Goal: Task Accomplishment & Management: Use online tool/utility

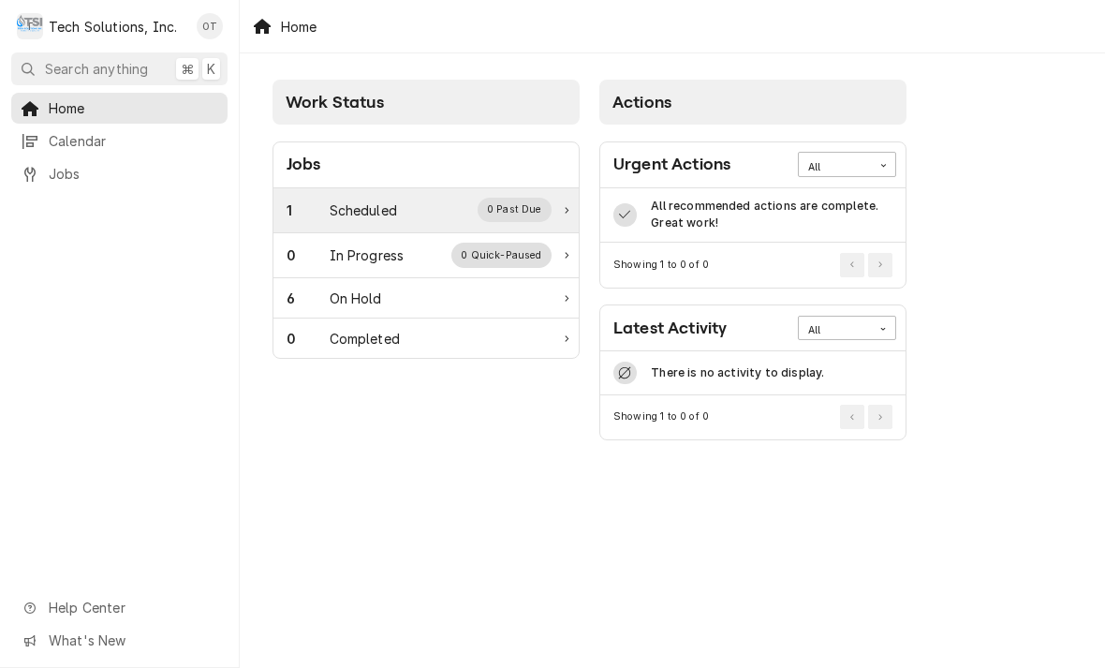
click at [371, 207] on div "Scheduled" at bounding box center [363, 210] width 67 height 20
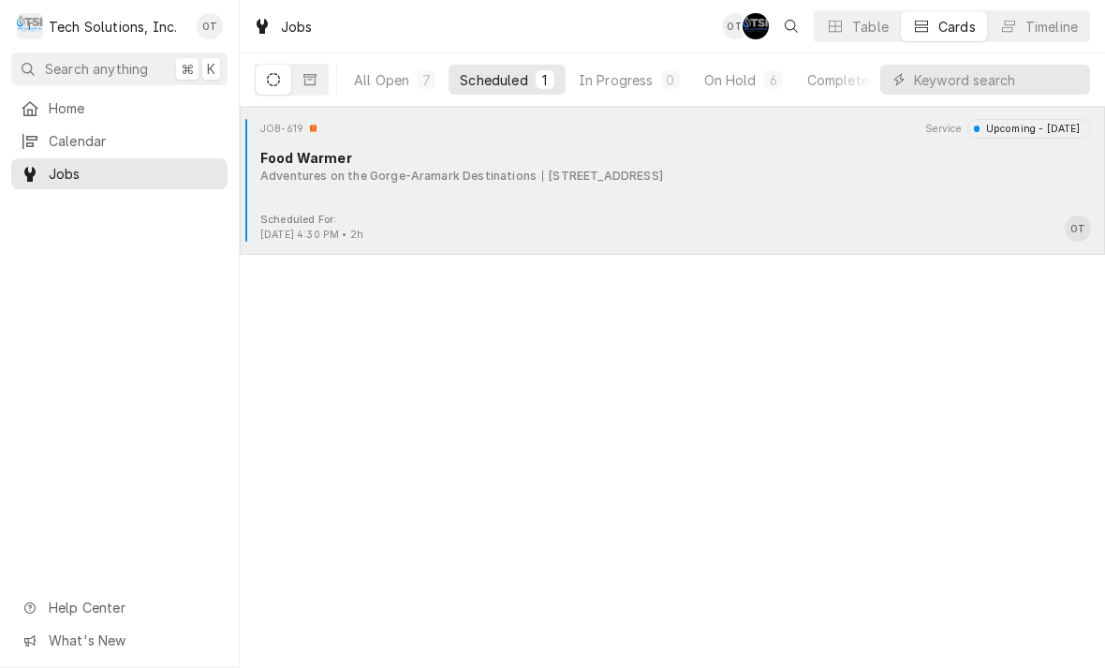
click at [559, 170] on div "96 Canyon Rim Campus Road, Lansing, WV 25862" at bounding box center [602, 176] width 121 height 17
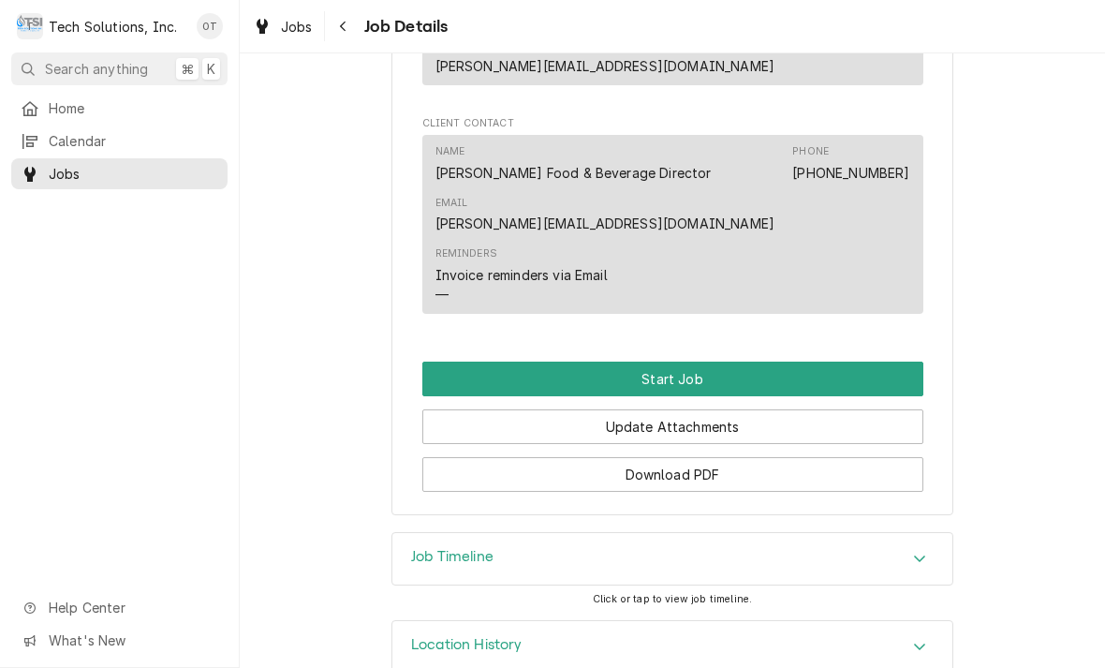
scroll to position [1234, 0]
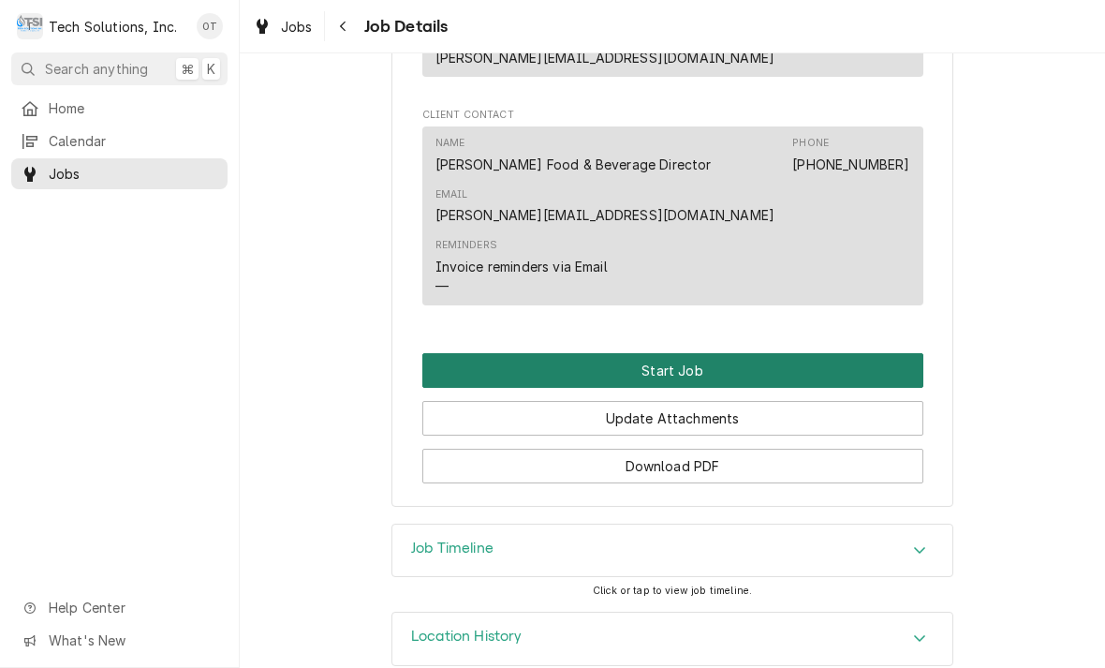
click at [680, 353] on button "Start Job" at bounding box center [672, 370] width 501 height 35
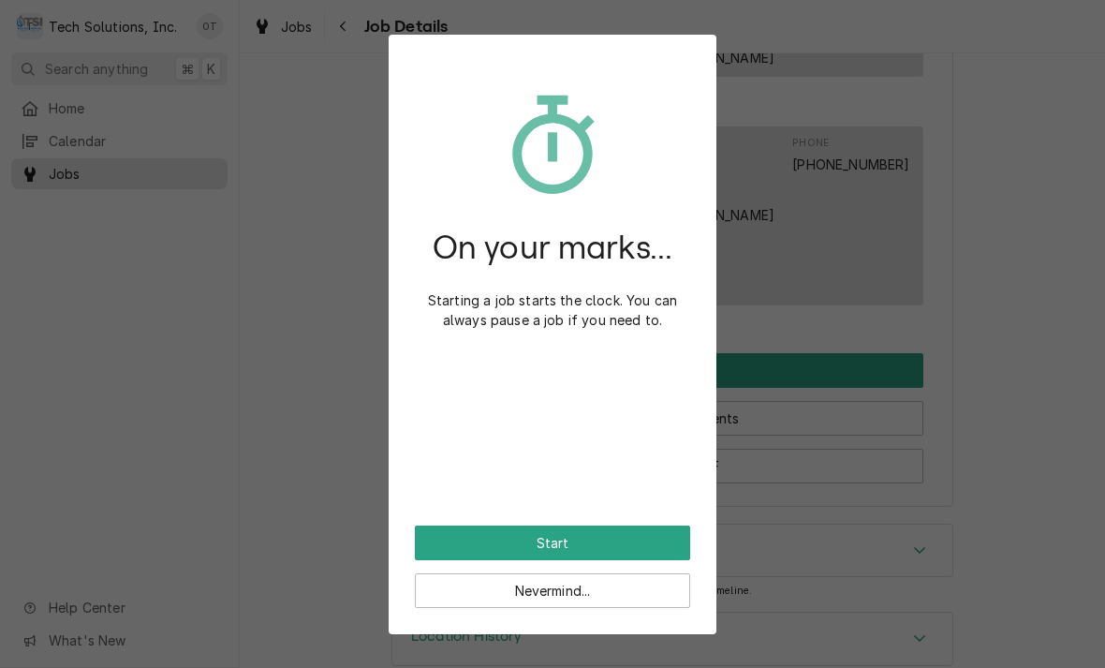
click at [570, 510] on div "On your marks... Starting a job starts the clock. You can always pause a job if…" at bounding box center [552, 293] width 275 height 465
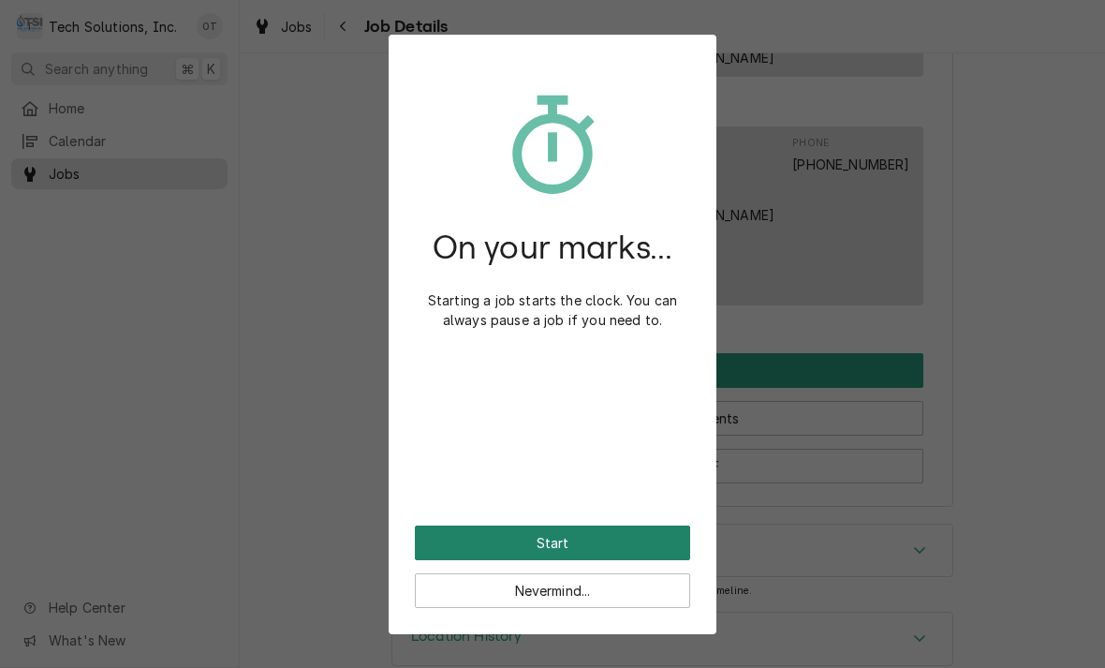
click at [546, 534] on button "Start" at bounding box center [552, 543] width 275 height 35
